Goal: Information Seeking & Learning: Find specific fact

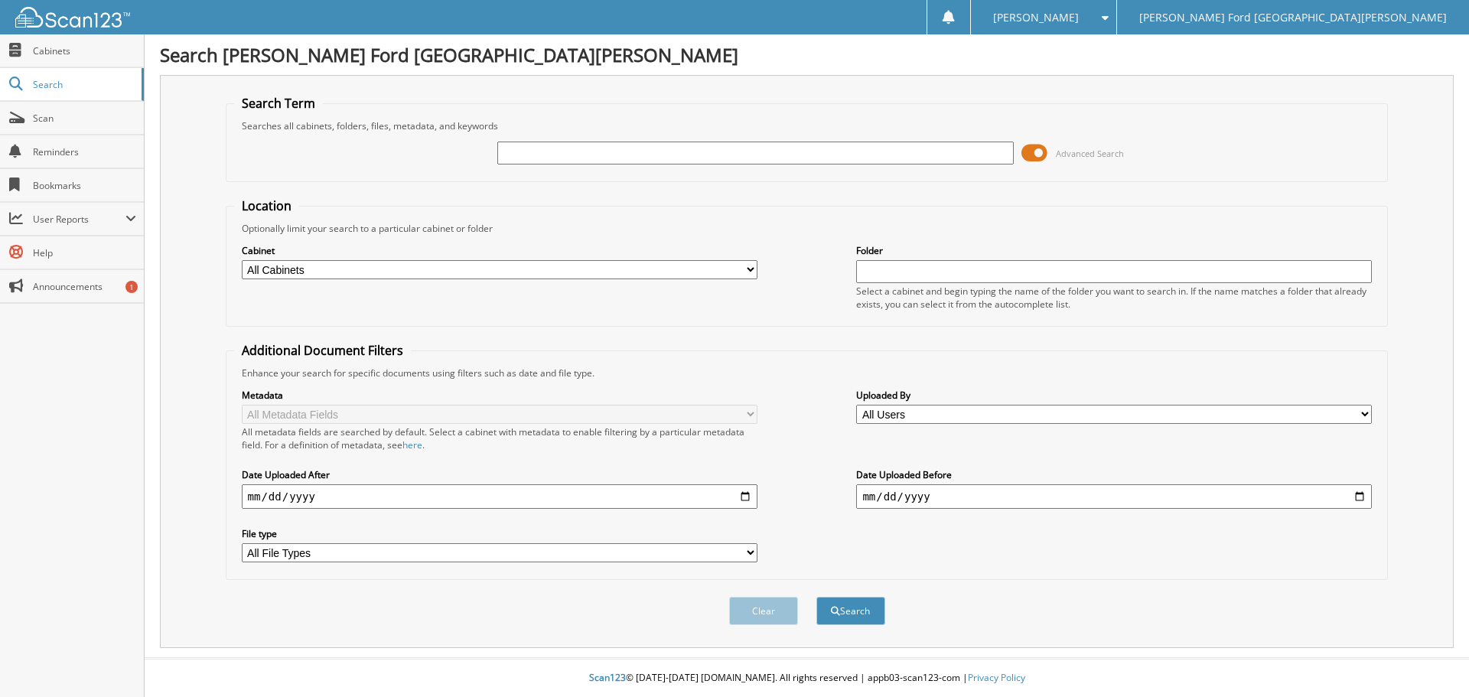
click at [623, 170] on div "Advanced Search" at bounding box center [807, 152] width 1146 height 41
click at [645, 148] on input "text" at bounding box center [755, 153] width 516 height 23
type input "2555944"
drag, startPoint x: 515, startPoint y: 159, endPoint x: 561, endPoint y: 155, distance: 46.1
click at [561, 155] on input "2555944" at bounding box center [755, 153] width 516 height 23
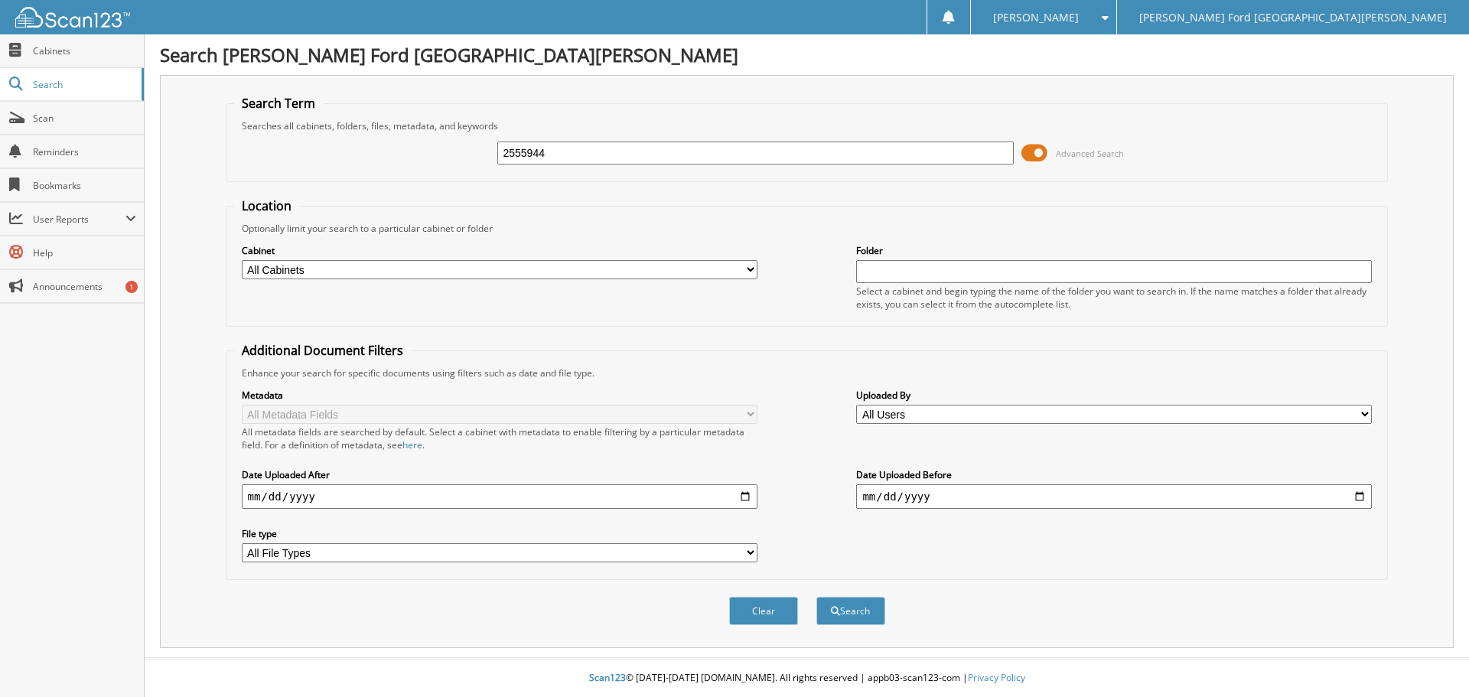
click at [561, 155] on input "2555944" at bounding box center [755, 153] width 516 height 23
click at [843, 613] on button "Search" at bounding box center [850, 611] width 69 height 28
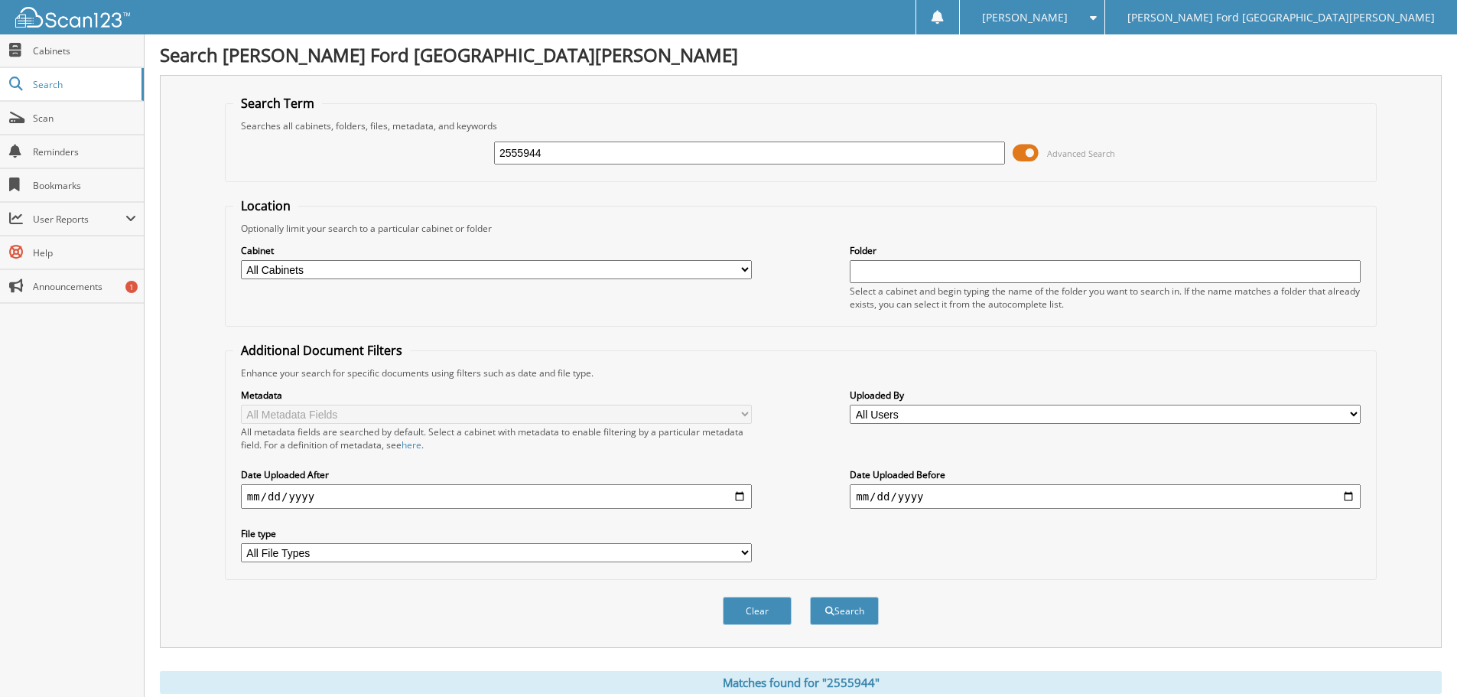
scroll to position [218, 0]
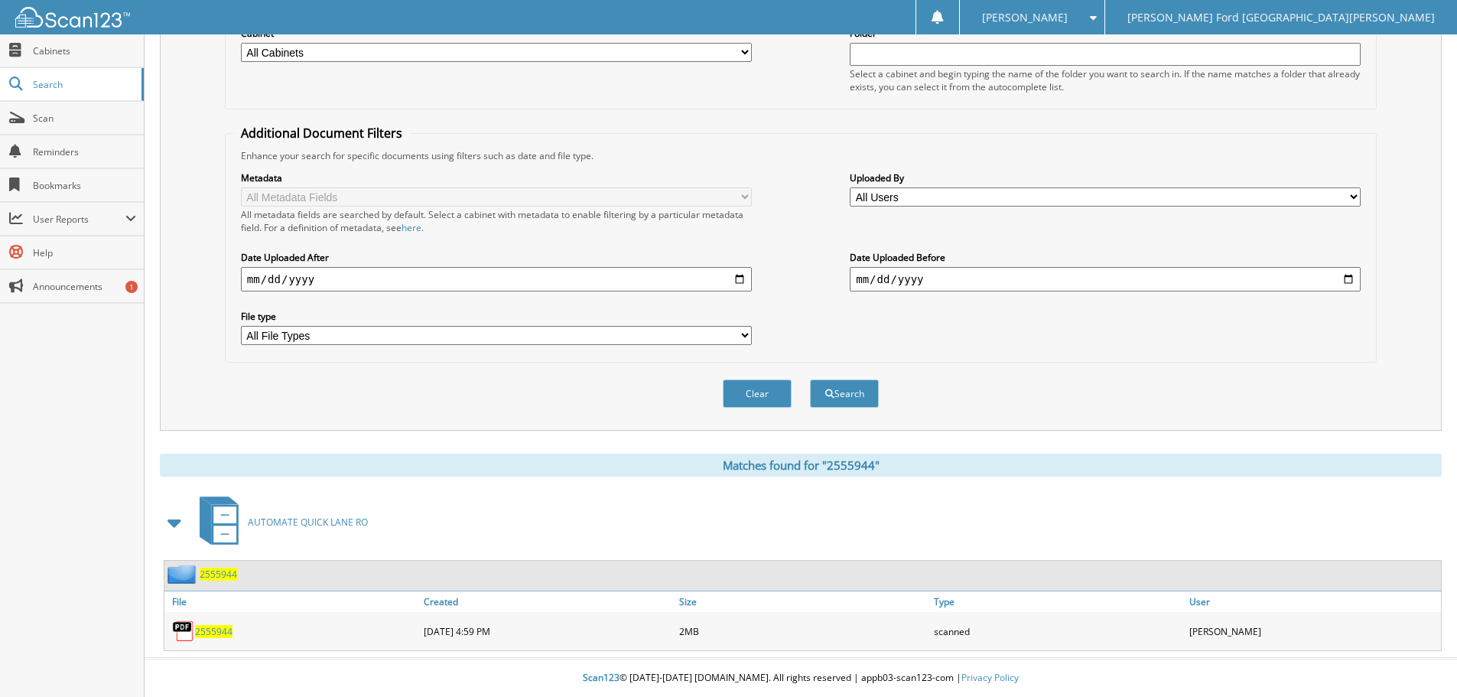
click at [223, 625] on span "2555944" at bounding box center [213, 631] width 37 height 13
